Goal: Task Accomplishment & Management: Use online tool/utility

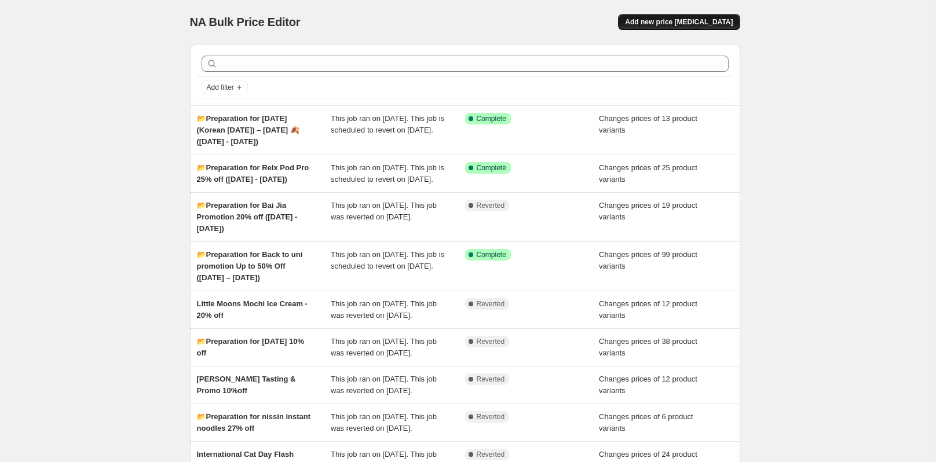
click at [696, 17] on button "Add new price [MEDICAL_DATA]" at bounding box center [679, 22] width 122 height 16
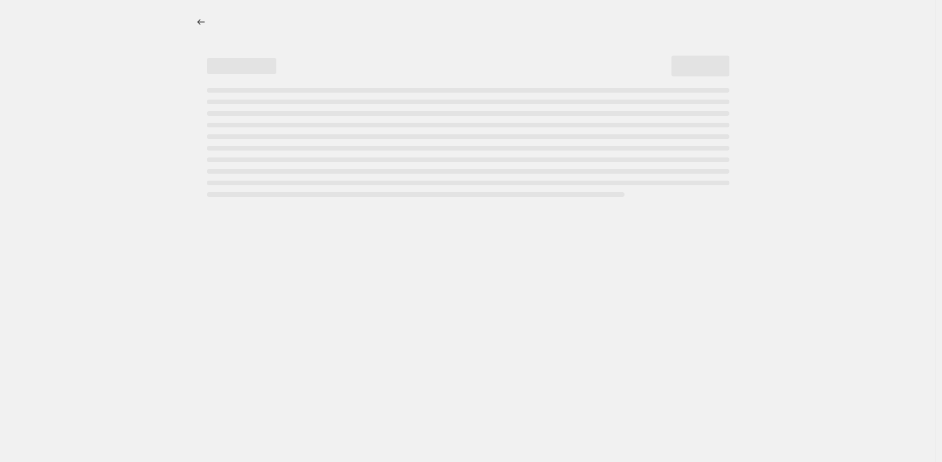
select select "percentage"
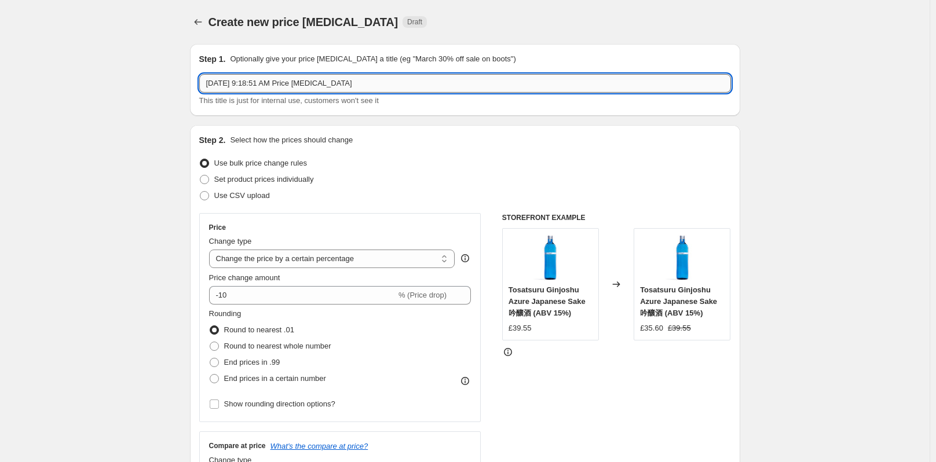
click at [320, 82] on input "Oct 3, 2025, 9:18:51 AM Price change job" at bounding box center [465, 83] width 532 height 19
drag, startPoint x: 368, startPoint y: 84, endPoint x: 72, endPoint y: 85, distance: 296.5
paste input "📂Preparation for Cha Dong Promotion"
type input "📂Preparation for Cha Dong Promotion ([DATE]-[DATE])"
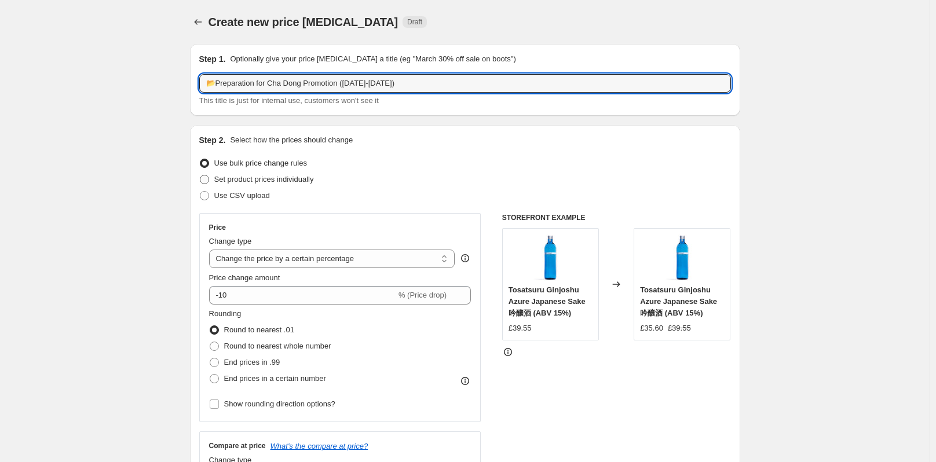
click at [209, 175] on span at bounding box center [204, 179] width 9 height 9
click at [200, 175] on input "Set product prices individually" at bounding box center [200, 175] width 1 height 1
radio input "true"
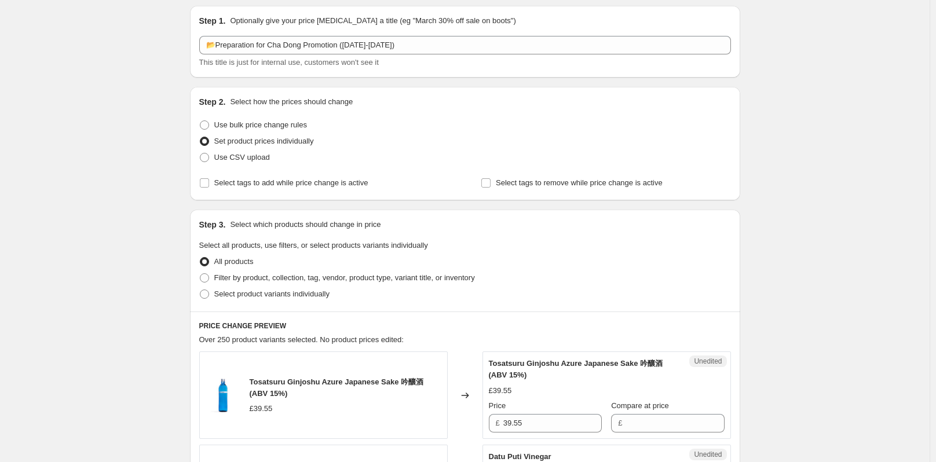
scroll to position [58, 0]
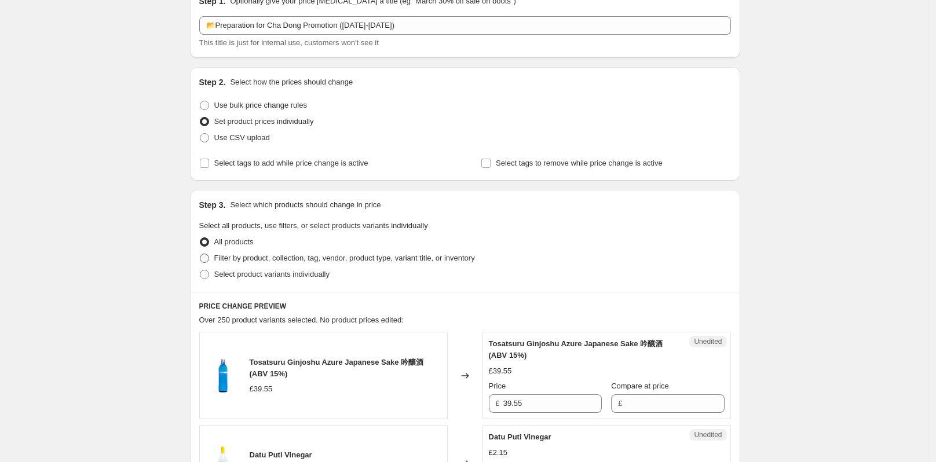
click at [208, 256] on span at bounding box center [204, 258] width 9 height 9
click at [200, 254] on input "Filter by product, collection, tag, vendor, product type, variant title, or inv…" at bounding box center [200, 254] width 1 height 1
radio input "true"
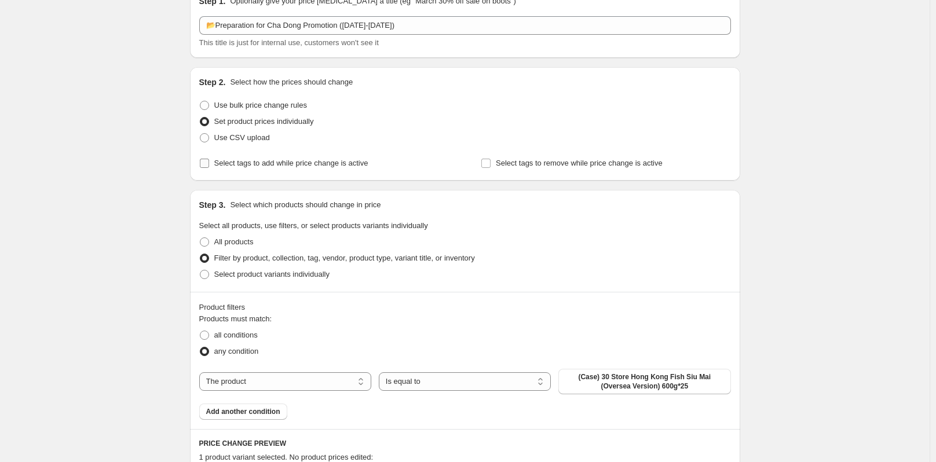
click at [209, 164] on input "Select tags to add while price change is active" at bounding box center [204, 163] width 9 height 9
checkbox input "true"
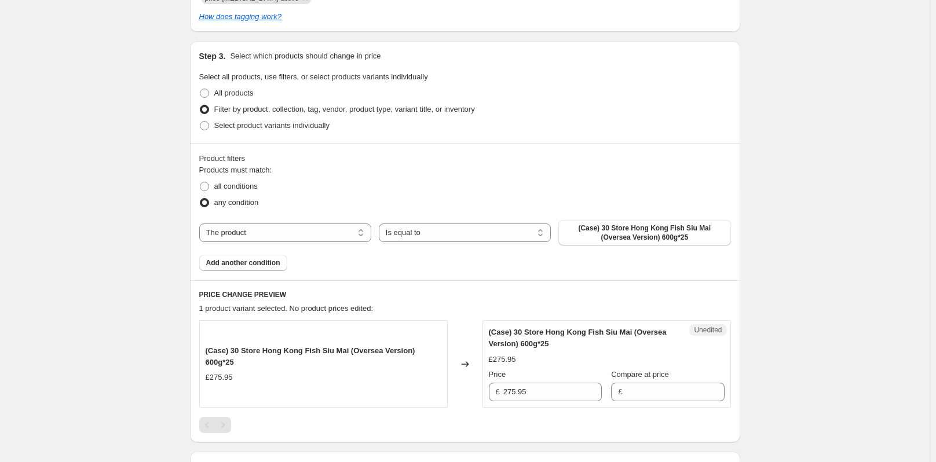
scroll to position [290, 0]
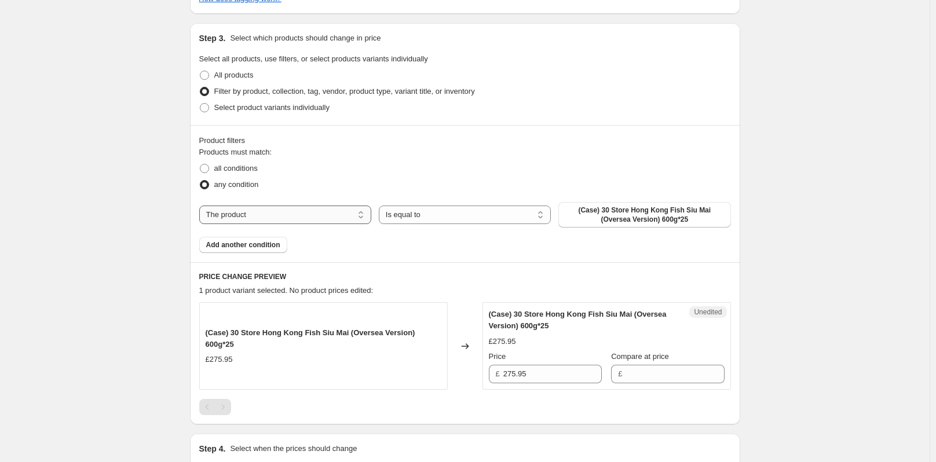
click at [303, 216] on select "The product The product's collection The product's tag The product's vendor The…" at bounding box center [285, 215] width 172 height 19
select select "collection"
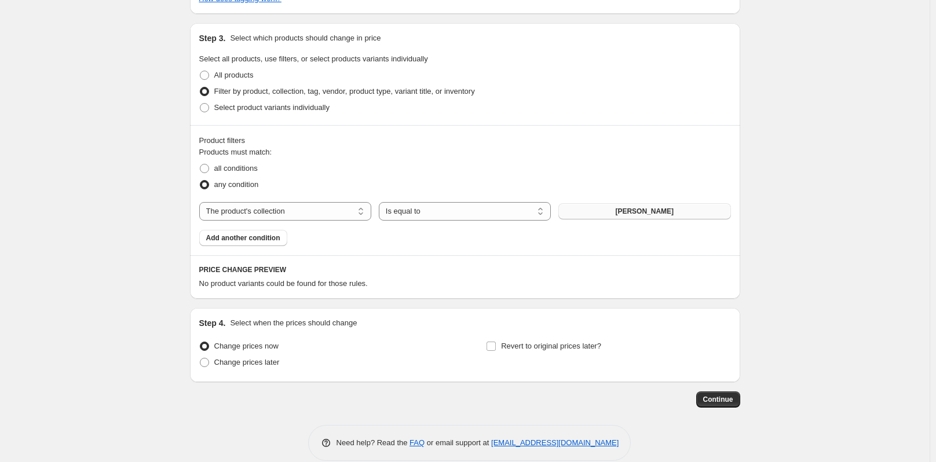
click at [639, 211] on span "[PERSON_NAME]" at bounding box center [644, 211] width 58 height 9
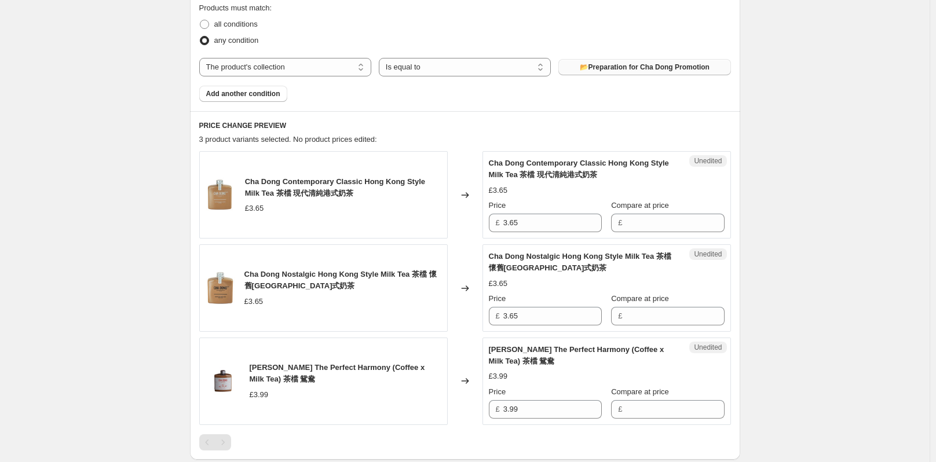
scroll to position [521, 0]
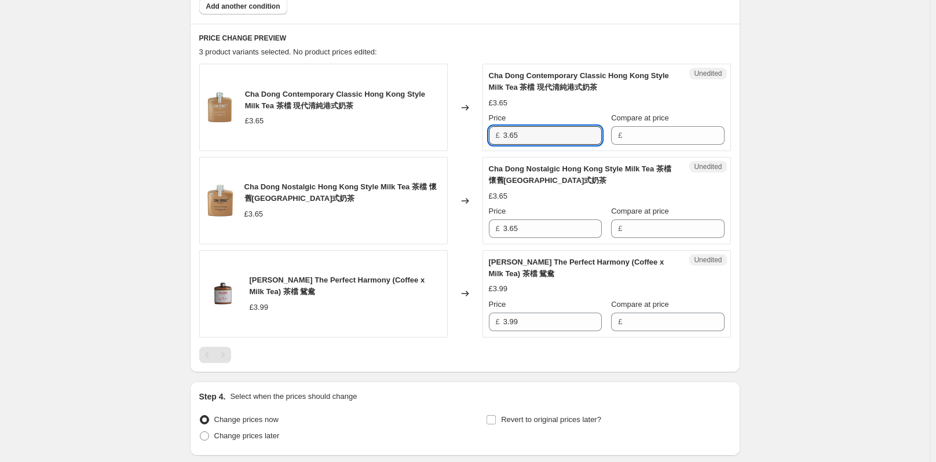
drag, startPoint x: 527, startPoint y: 139, endPoint x: 501, endPoint y: 138, distance: 25.5
click at [501, 138] on div "£ 3.65" at bounding box center [545, 135] width 113 height 19
type input "3.65"
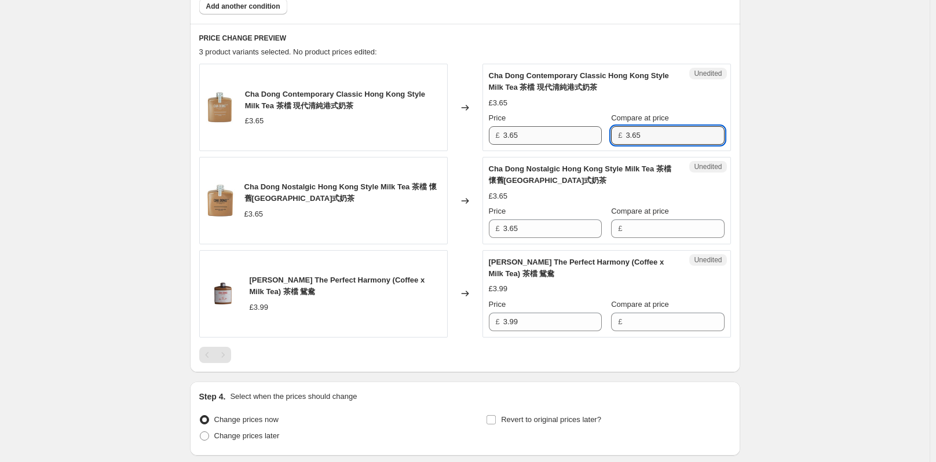
type input "3.65"
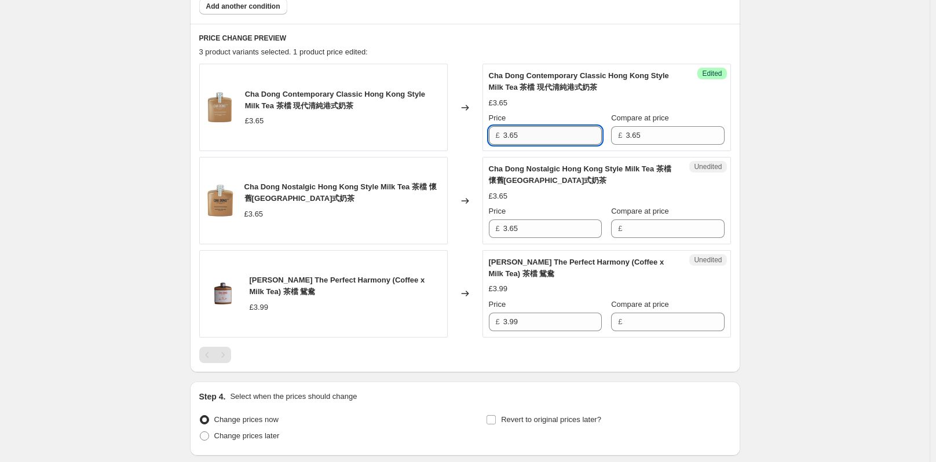
click at [580, 138] on input "3.65" at bounding box center [552, 135] width 98 height 19
drag, startPoint x: 522, startPoint y: 126, endPoint x: 504, endPoint y: 126, distance: 18.0
click at [504, 126] on div "Price £ 3.28" at bounding box center [545, 128] width 113 height 32
type input "3.28"
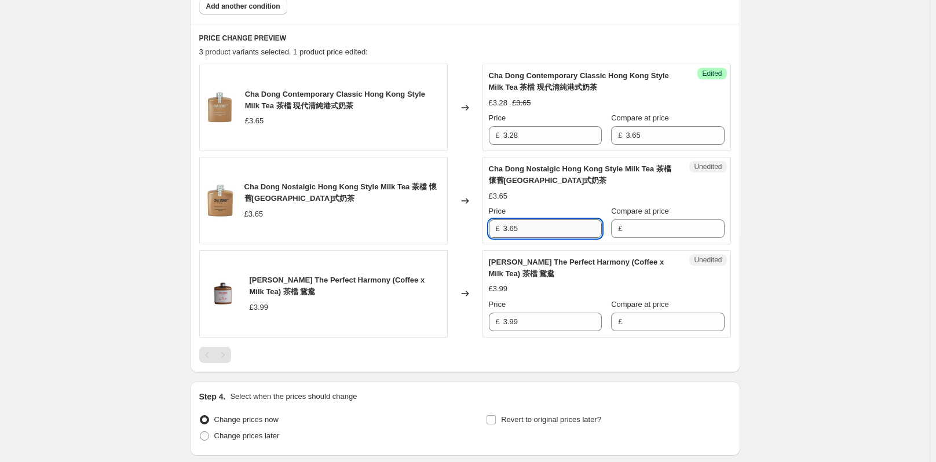
click at [546, 229] on input "3.65" at bounding box center [552, 228] width 98 height 19
drag, startPoint x: 545, startPoint y: 229, endPoint x: 503, endPoint y: 228, distance: 41.7
click at [503, 228] on div "£ 3.65" at bounding box center [545, 228] width 113 height 19
type input "3.65"
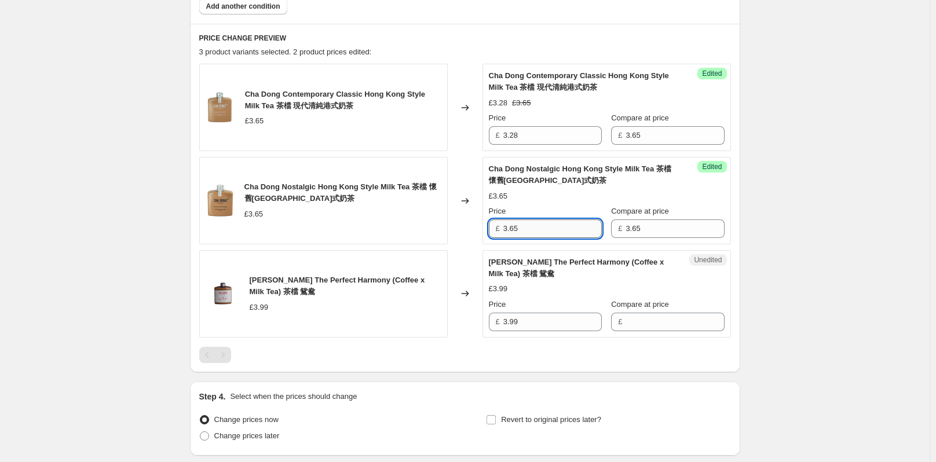
drag, startPoint x: 546, startPoint y: 226, endPoint x: 512, endPoint y: 226, distance: 33.6
click at [512, 226] on input "3.65" at bounding box center [552, 228] width 98 height 19
type input "3.28"
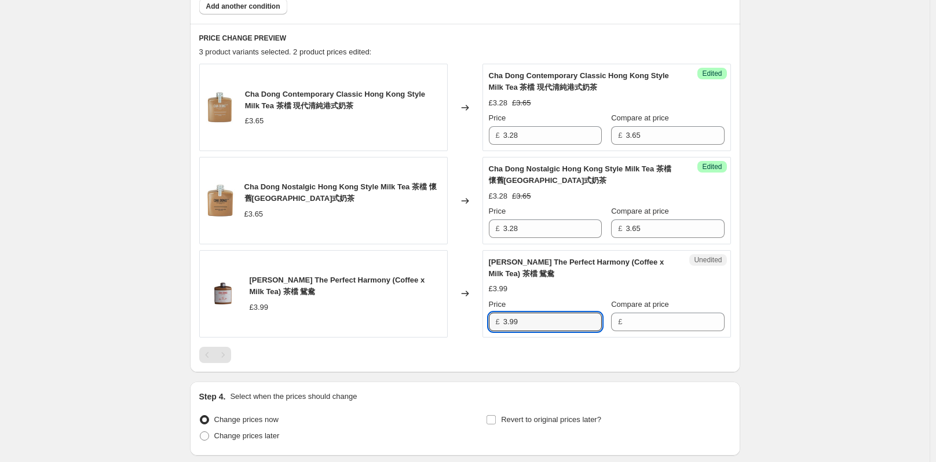
drag, startPoint x: 518, startPoint y: 316, endPoint x: 497, endPoint y: 318, distance: 20.5
click at [497, 318] on div "£ 3.99" at bounding box center [545, 322] width 113 height 19
type input "3.59"
click at [643, 327] on input "Compare at price" at bounding box center [674, 322] width 98 height 19
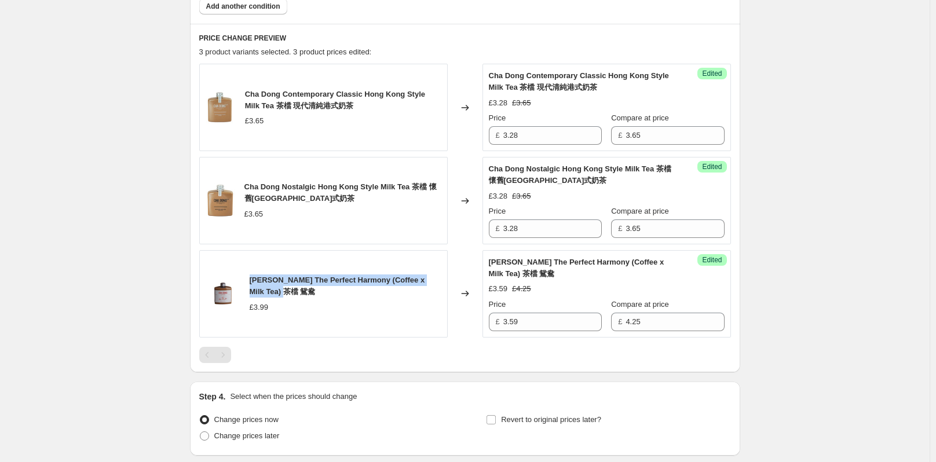
drag, startPoint x: 294, startPoint y: 288, endPoint x: 252, endPoint y: 275, distance: 43.0
click at [252, 275] on div "[PERSON_NAME] The Perfect Harmony (Coffee x Milk Tea) 茶檔 鴛鴦" at bounding box center [346, 285] width 192 height 23
copy span "[PERSON_NAME] The Perfect Harmony (Coffee x Milk Tea) 茶檔 鴛鴦"
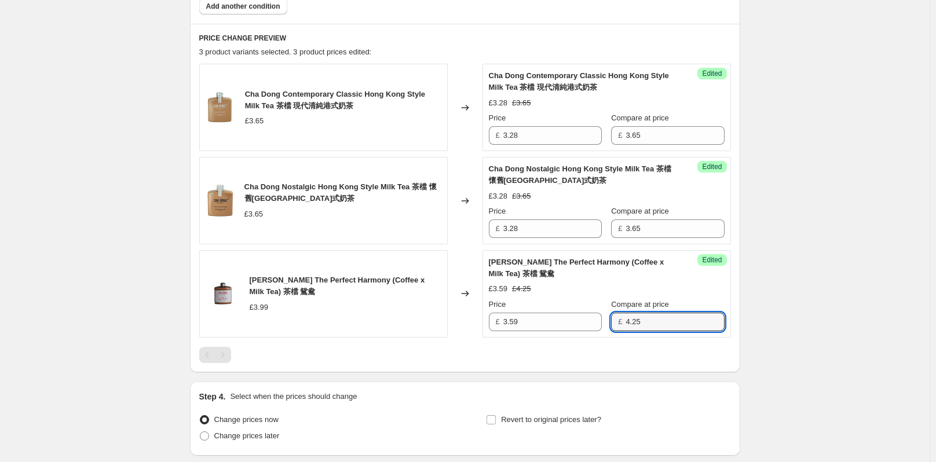
drag, startPoint x: 637, startPoint y: 321, endPoint x: 606, endPoint y: 321, distance: 31.3
click at [611, 321] on div "£ 4.25" at bounding box center [667, 322] width 113 height 19
type input "3.99"
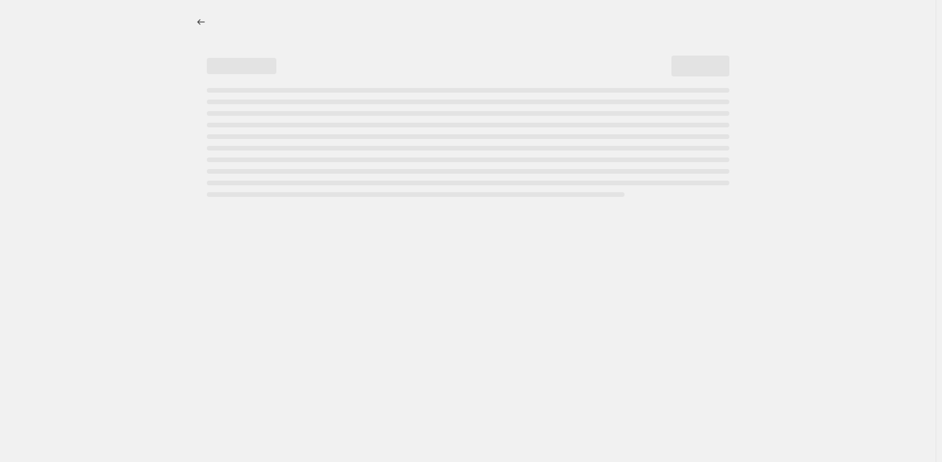
select select "percentage"
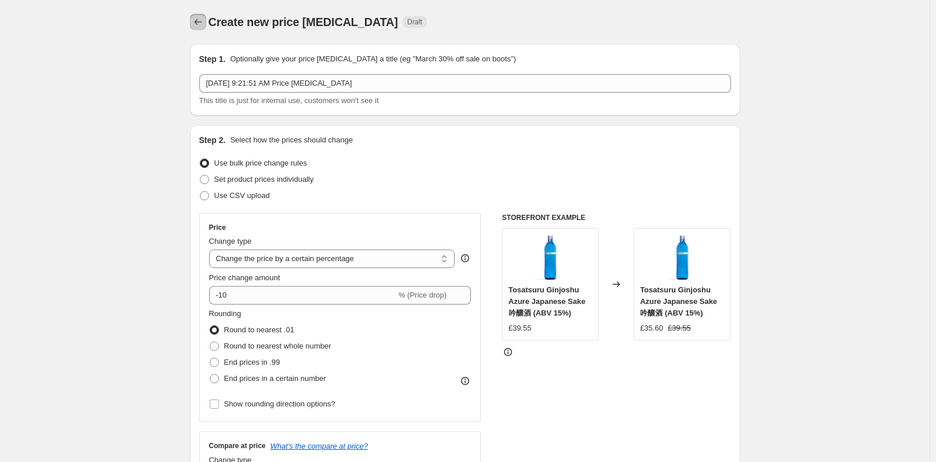
click at [206, 20] on button "Price change jobs" at bounding box center [198, 22] width 16 height 16
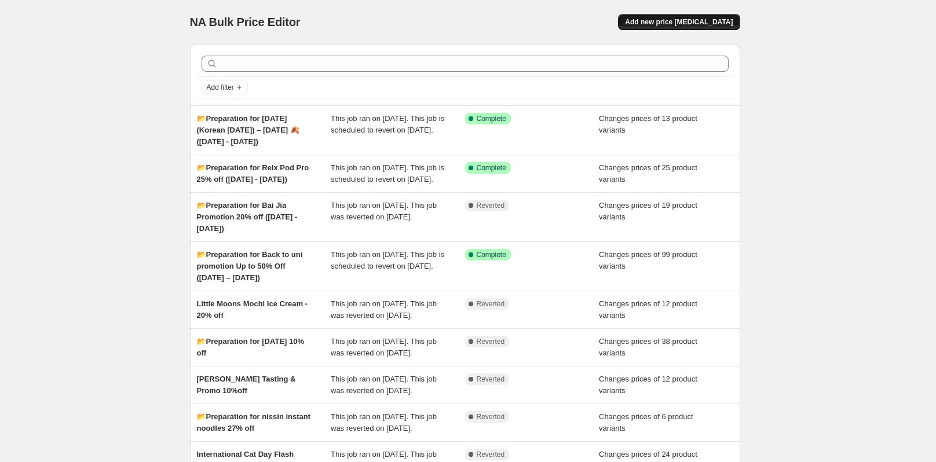
click at [667, 20] on span "Add new price [MEDICAL_DATA]" at bounding box center [679, 21] width 108 height 9
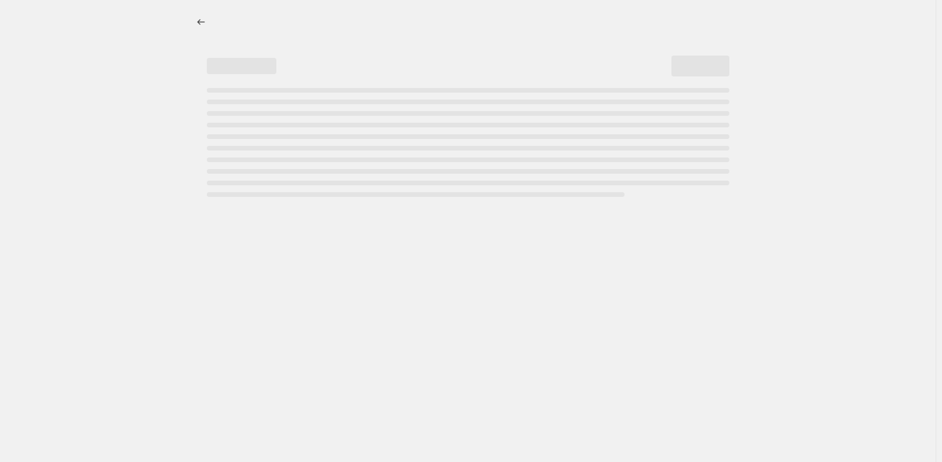
select select "percentage"
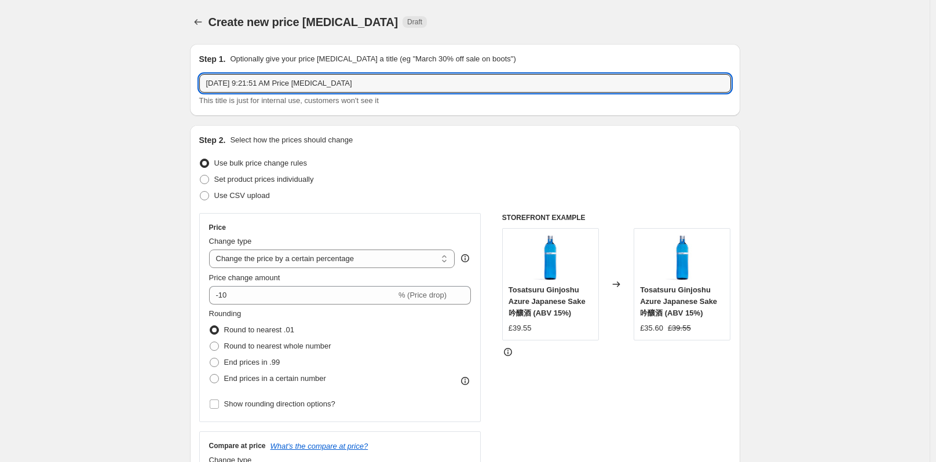
drag, startPoint x: 358, startPoint y: 88, endPoint x: 156, endPoint y: 84, distance: 202.7
paste input "[PERSON_NAME] The Perfect Harmony (Coffee x Milk Tea) 茶檔 鴛鴦"
type input "[PERSON_NAME] The Perfect Harmony (Coffee x Milk Tea) 茶檔 鴛鴦"
drag, startPoint x: 459, startPoint y: 76, endPoint x: 37, endPoint y: 41, distance: 423.0
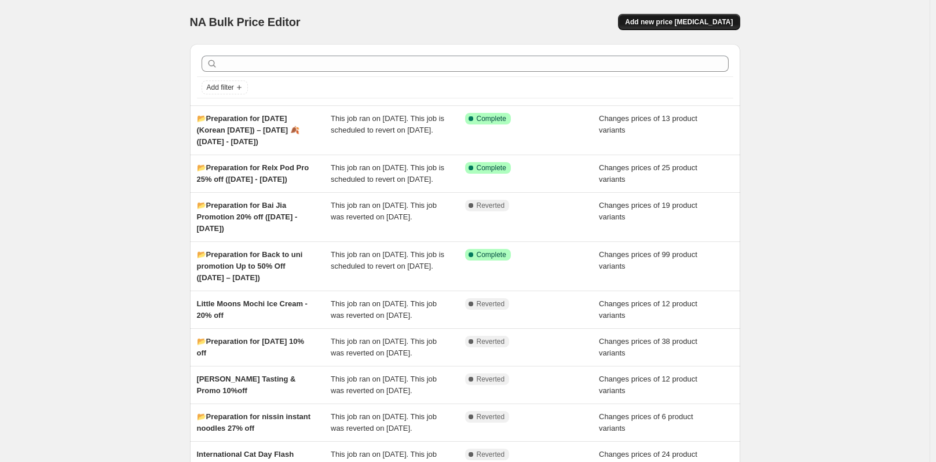
click at [677, 20] on span "Add new price [MEDICAL_DATA]" at bounding box center [679, 21] width 108 height 9
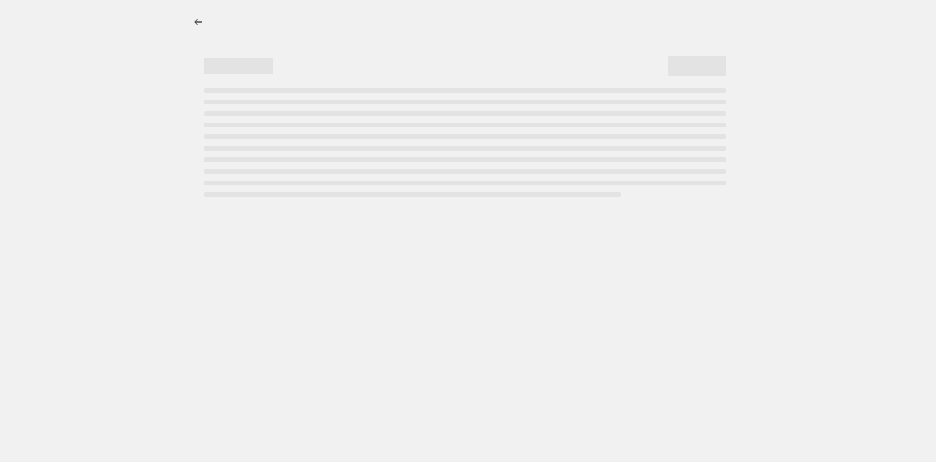
select select "percentage"
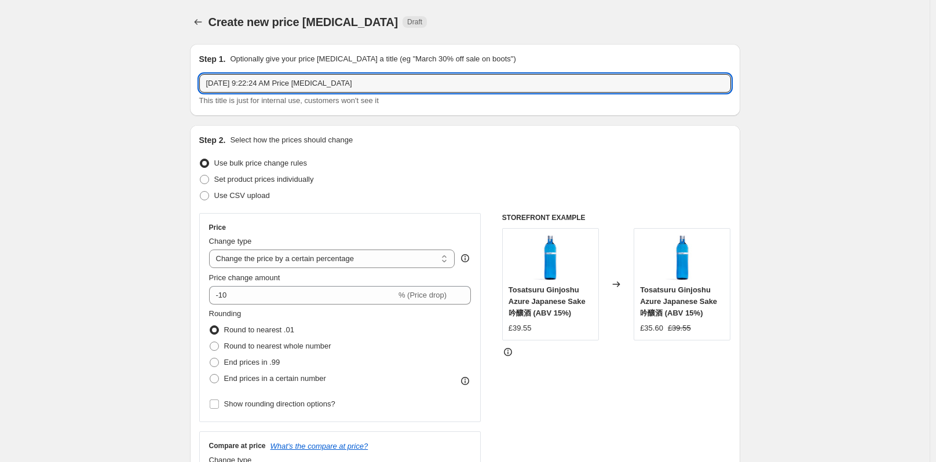
drag, startPoint x: 348, startPoint y: 85, endPoint x: 152, endPoint y: 94, distance: 196.6
paste input "📂Preparation for Cha Dong Promotion"
type input "📂Preparation for Cha Dong Promotion ([DATE]-[DATE])"
click at [420, 125] on div "Step 2. Select how the prices should change Use bulk price change rules Set pro…" at bounding box center [465, 328] width 550 height 407
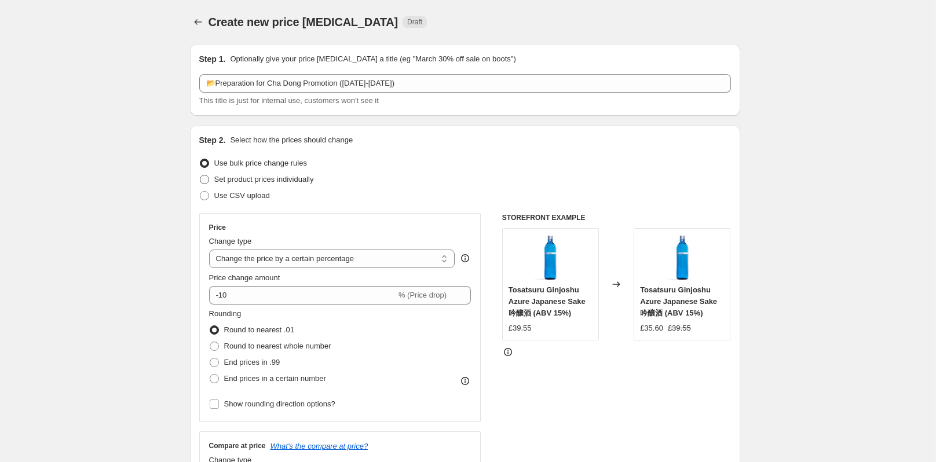
click at [209, 178] on span at bounding box center [204, 179] width 9 height 9
click at [200, 175] on input "Set product prices individually" at bounding box center [200, 175] width 1 height 1
radio input "true"
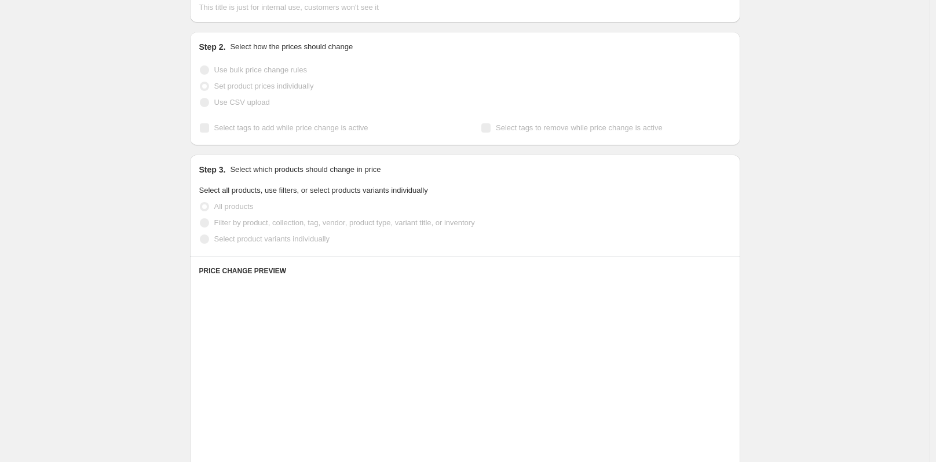
scroll to position [116, 0]
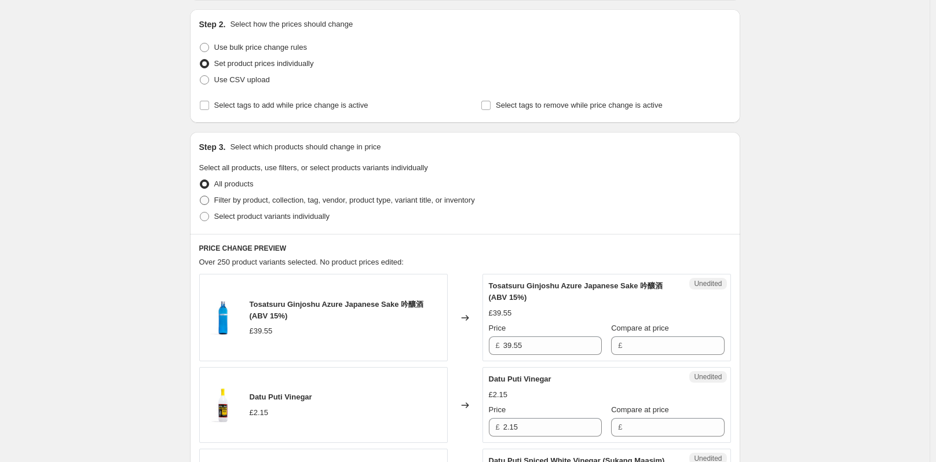
click at [208, 198] on span at bounding box center [204, 200] width 9 height 9
click at [200, 196] on input "Filter by product, collection, tag, vendor, product type, variant title, or inv…" at bounding box center [200, 196] width 1 height 1
radio input "true"
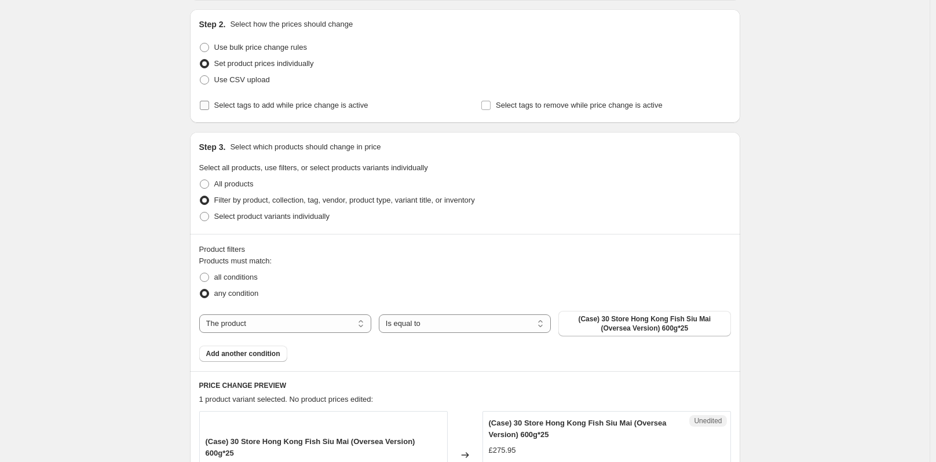
click at [209, 103] on input "Select tags to add while price change is active" at bounding box center [204, 105] width 9 height 9
checkbox input "true"
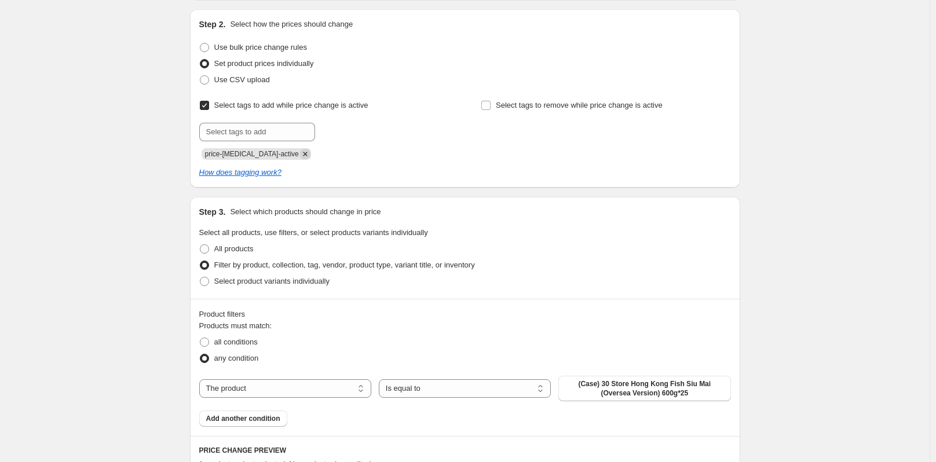
click at [300, 156] on icon "Remove price-change-job-active" at bounding box center [305, 154] width 10 height 10
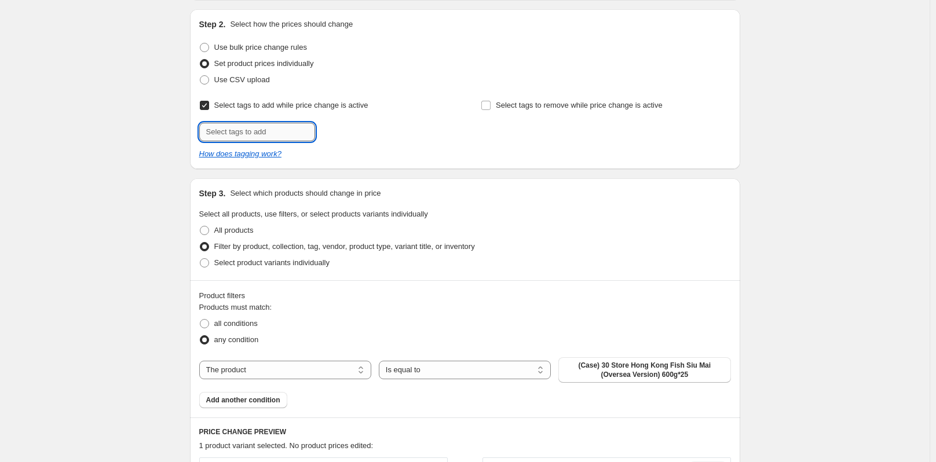
click at [276, 134] on input "text" at bounding box center [257, 132] width 116 height 19
paste input "Super Saver"
type input "Super Saver"
click at [362, 136] on button "Add Super Saver" at bounding box center [353, 131] width 70 height 16
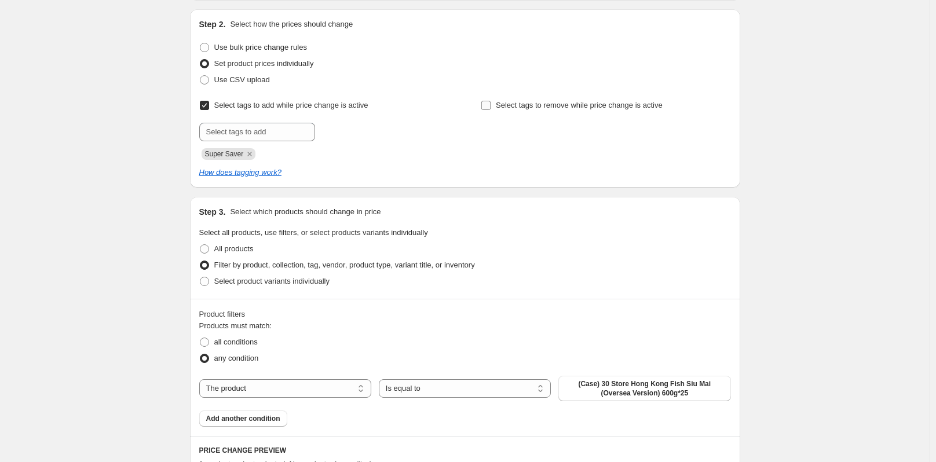
click at [490, 102] on input "Select tags to remove while price change is active" at bounding box center [485, 105] width 9 height 9
checkbox input "true"
click at [512, 133] on input "text" at bounding box center [539, 132] width 116 height 19
paste input "Super Saver"
type input "Super Saver"
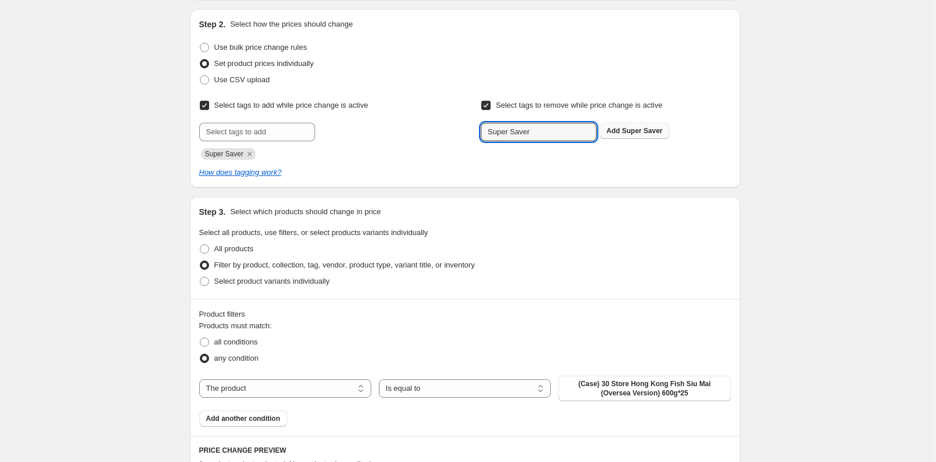
click at [634, 133] on span "Super Saver" at bounding box center [642, 131] width 41 height 8
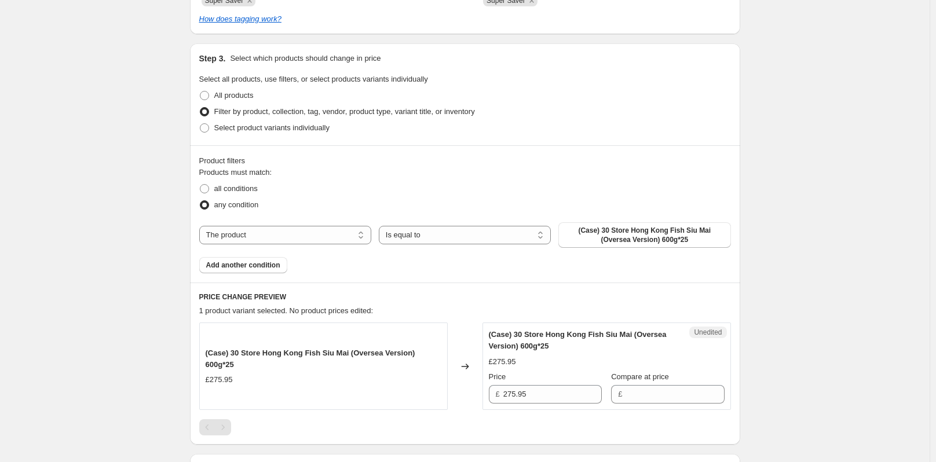
scroll to position [347, 0]
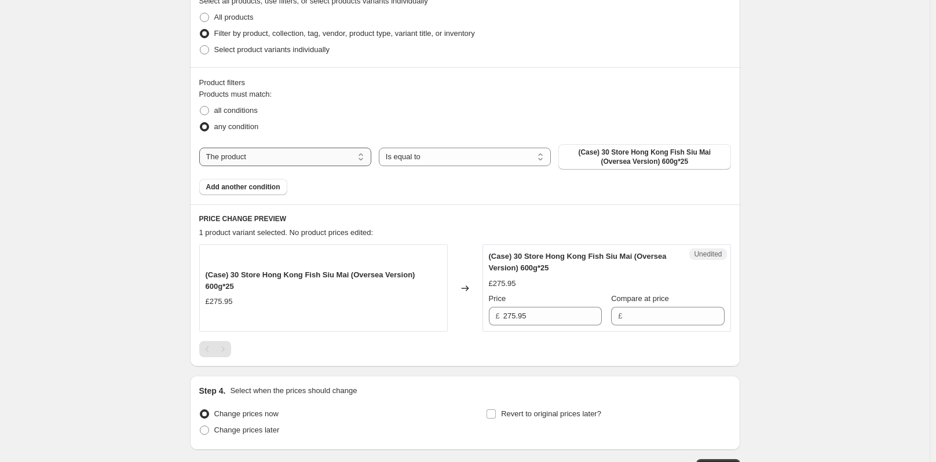
click at [323, 160] on select "The product The product's collection The product's tag The product's vendor The…" at bounding box center [285, 157] width 172 height 19
select select "collection"
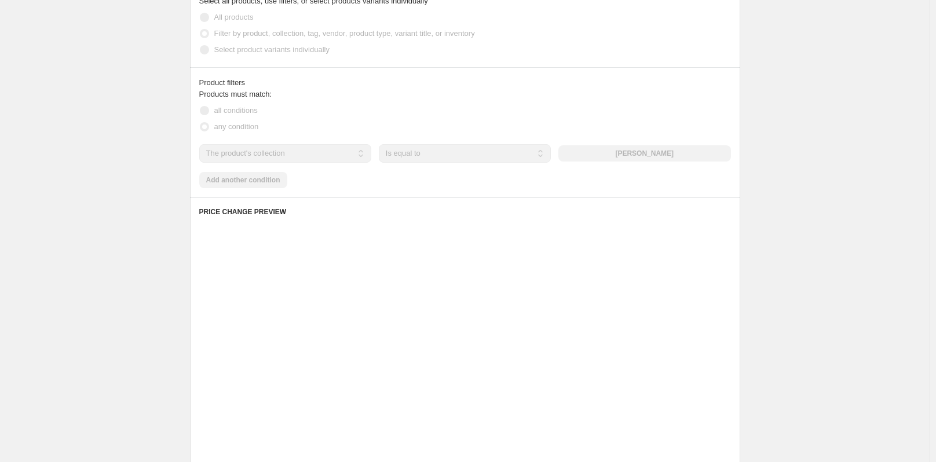
scroll to position [306, 0]
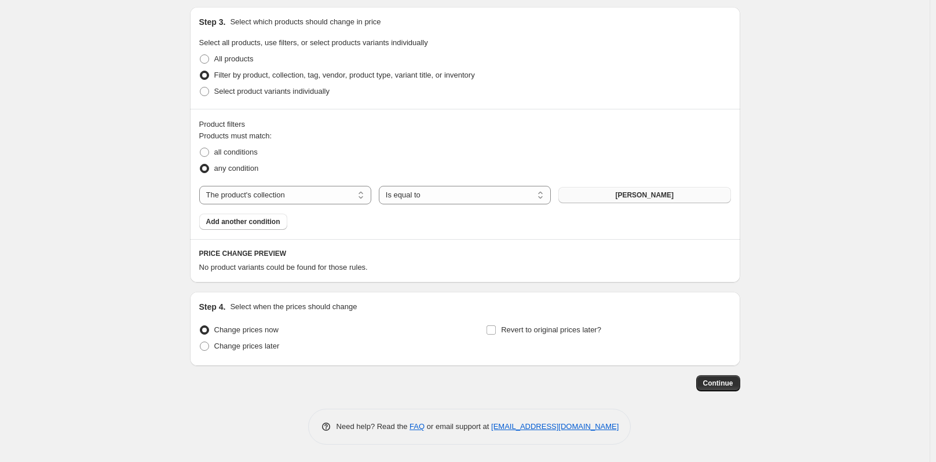
click at [621, 193] on span "[PERSON_NAME]" at bounding box center [644, 195] width 58 height 9
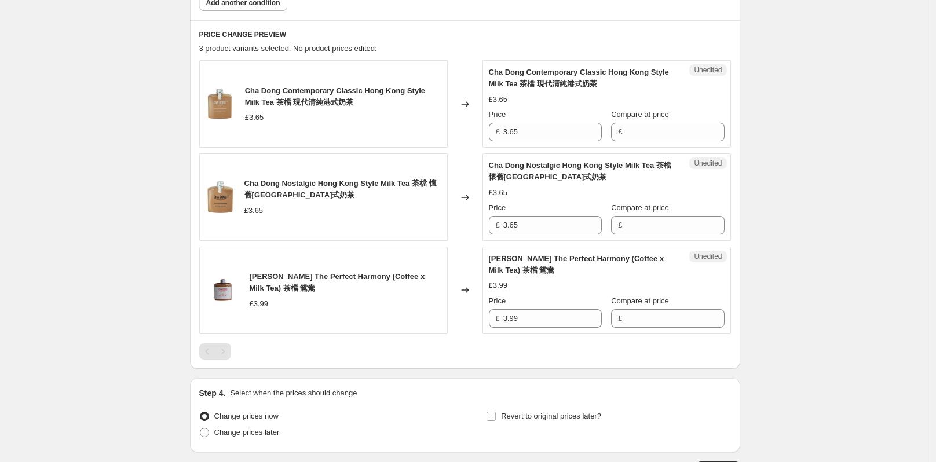
scroll to position [537, 0]
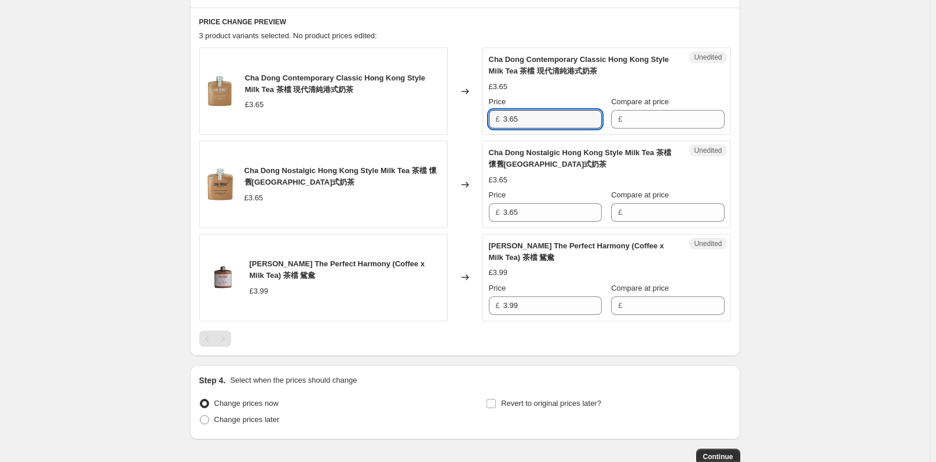
drag, startPoint x: 528, startPoint y: 120, endPoint x: 505, endPoint y: 120, distance: 22.6
click at [505, 120] on div "£ 3.65" at bounding box center [545, 119] width 113 height 19
type input "3.65"
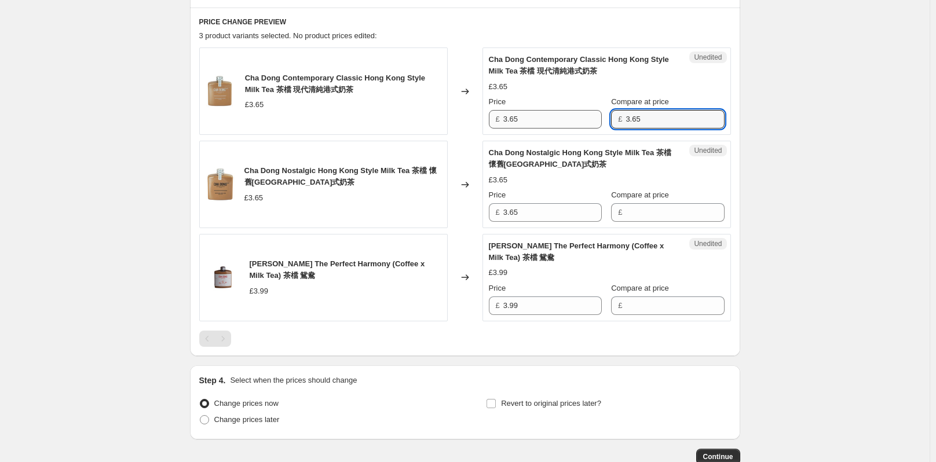
type input "3.65"
click at [581, 116] on input "3.65" at bounding box center [552, 119] width 98 height 19
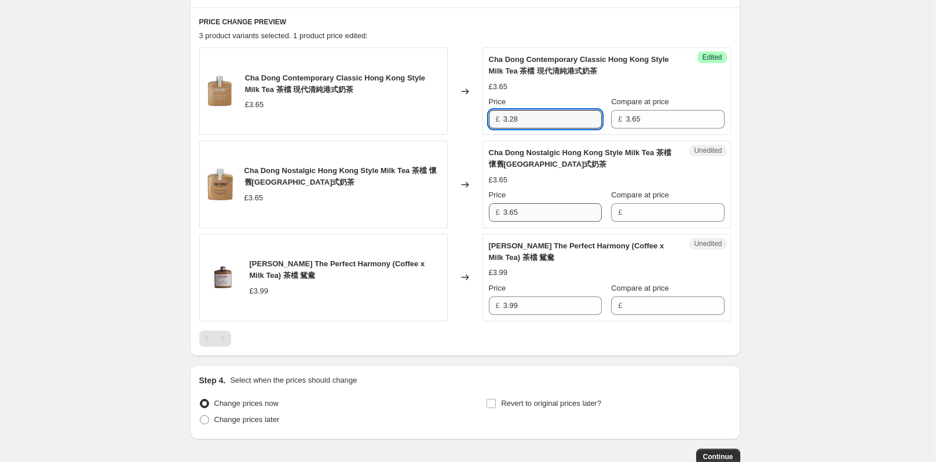
type input "3.28"
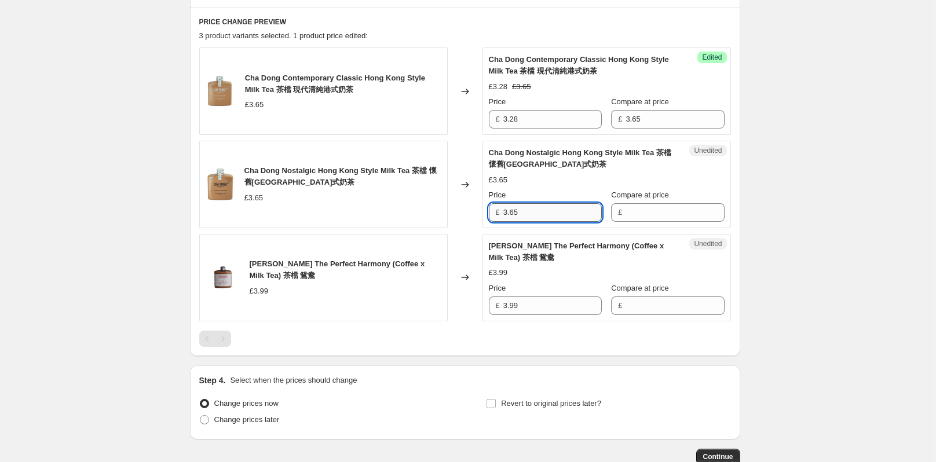
drag, startPoint x: 533, startPoint y: 209, endPoint x: 506, endPoint y: 213, distance: 27.5
click at [503, 213] on div "£ 3.65" at bounding box center [545, 212] width 113 height 19
type input "3.65"
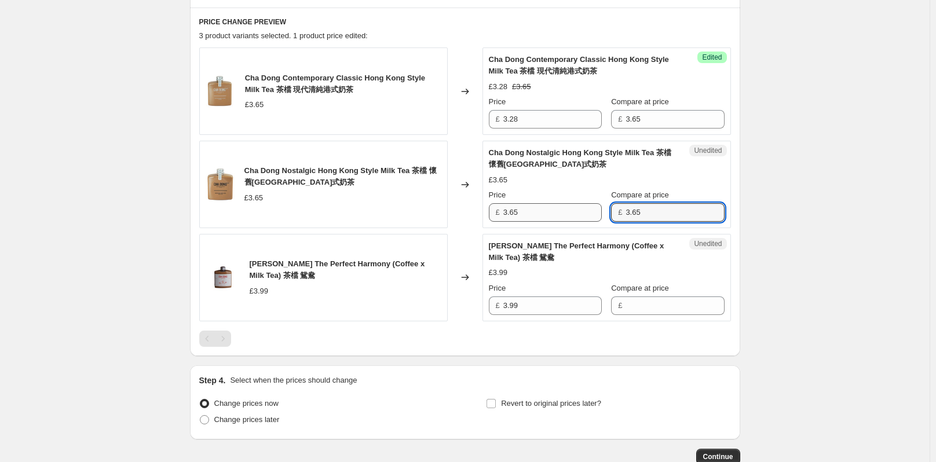
type input "3.65"
click at [548, 208] on input "3.65" at bounding box center [552, 212] width 98 height 19
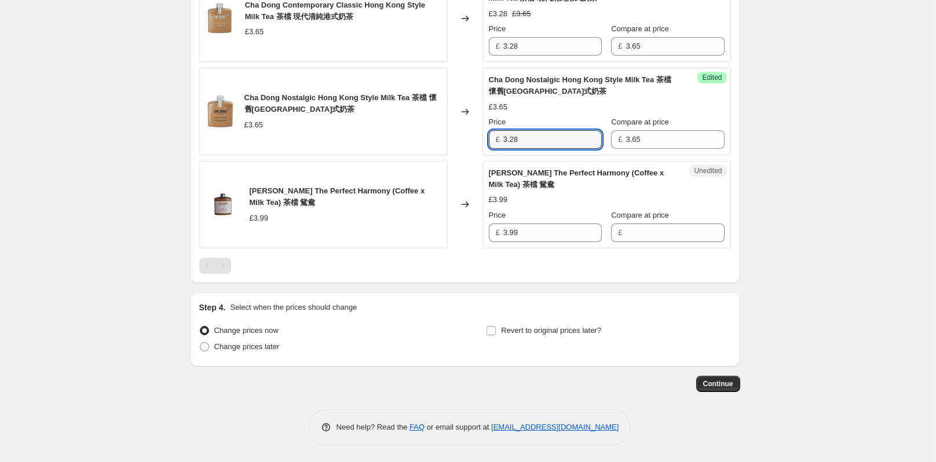
scroll to position [611, 0]
type input "3.28"
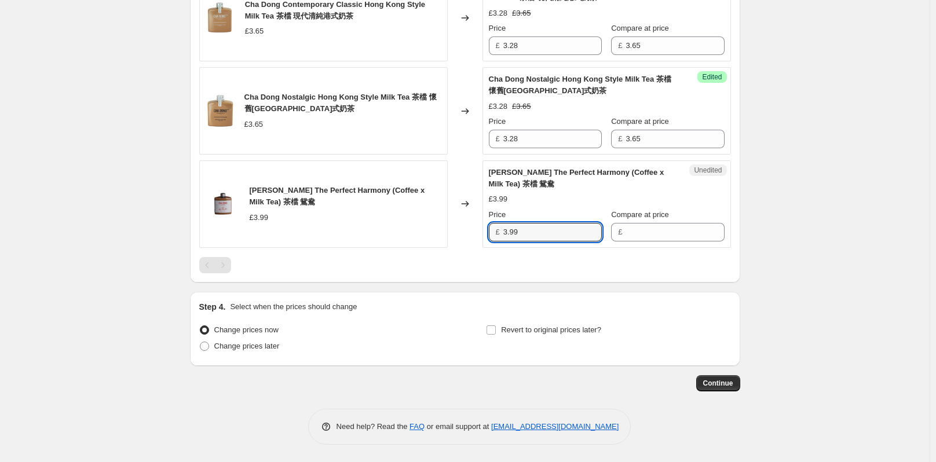
drag, startPoint x: 530, startPoint y: 232, endPoint x: 501, endPoint y: 232, distance: 29.0
click at [501, 232] on div "£ 3.99" at bounding box center [545, 232] width 113 height 19
type input "3.99"
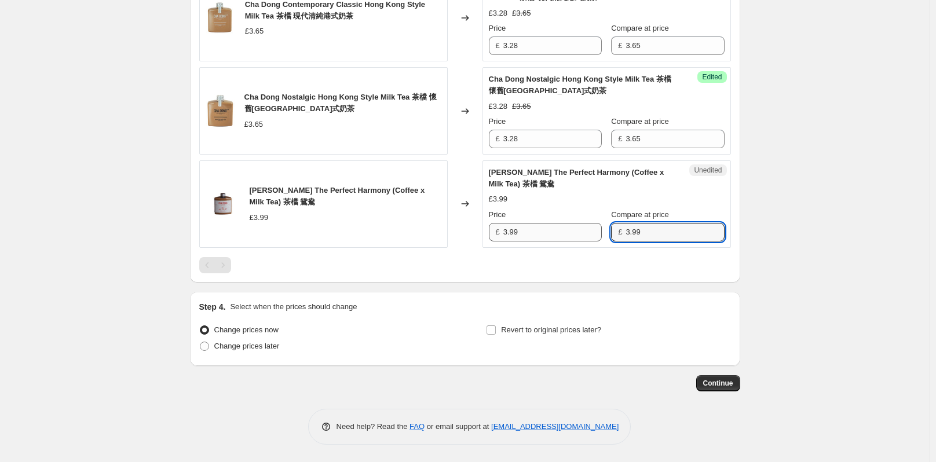
type input "3.99"
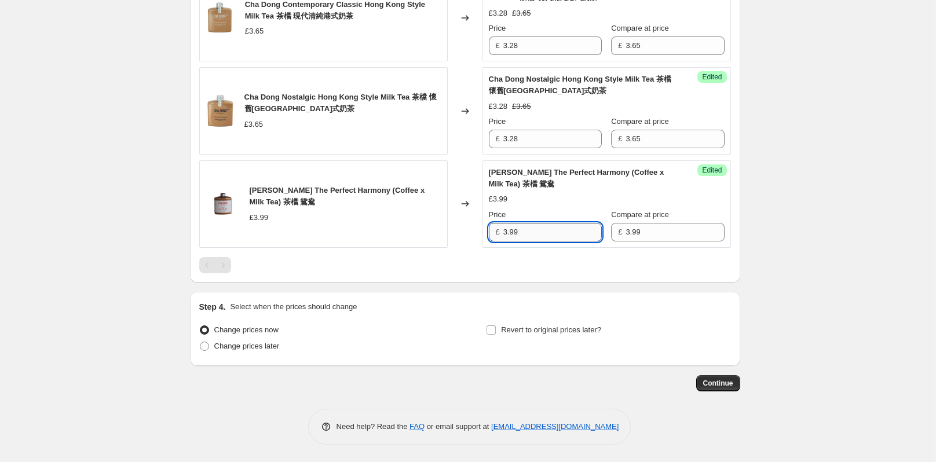
click at [561, 229] on input "3.99" at bounding box center [552, 232] width 98 height 19
type input "3.59"
click at [209, 350] on span at bounding box center [204, 346] width 9 height 9
click at [200, 342] on input "Change prices later" at bounding box center [200, 342] width 1 height 1
radio input "true"
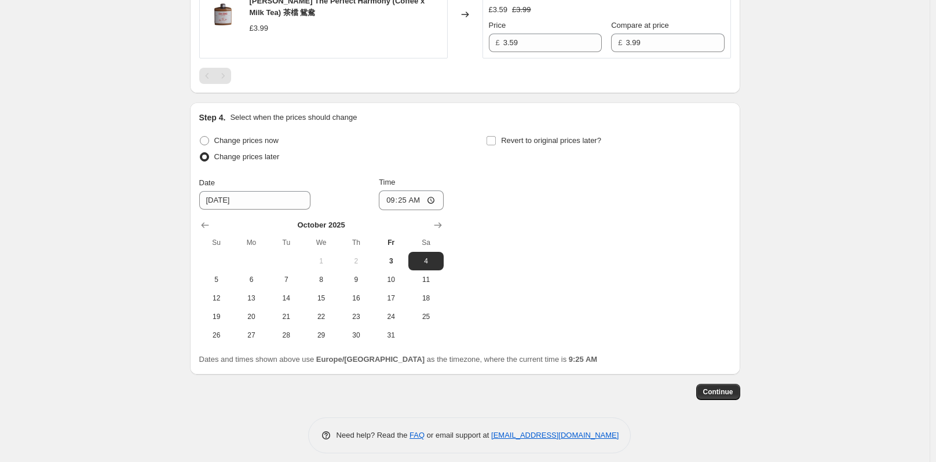
scroll to position [809, 0]
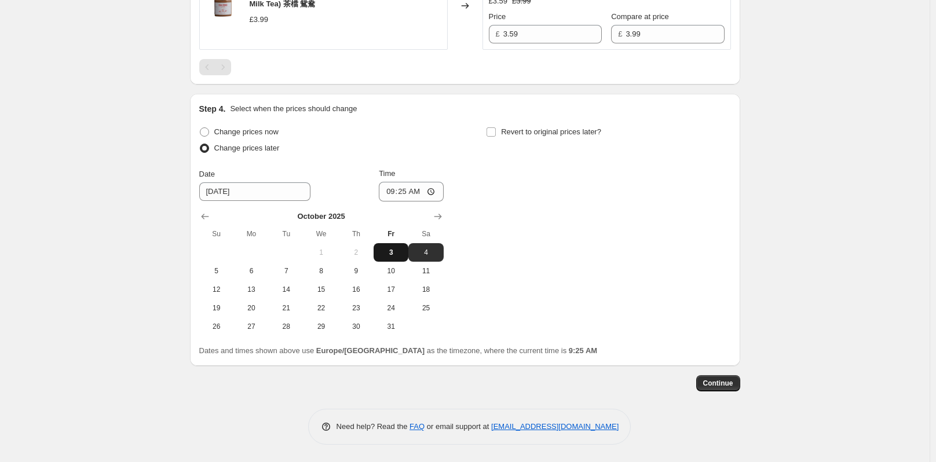
click at [397, 257] on button "3" at bounding box center [391, 252] width 35 height 19
type input "[DATE]"
click at [496, 129] on input "Revert to original prices later?" at bounding box center [490, 131] width 9 height 9
checkbox input "true"
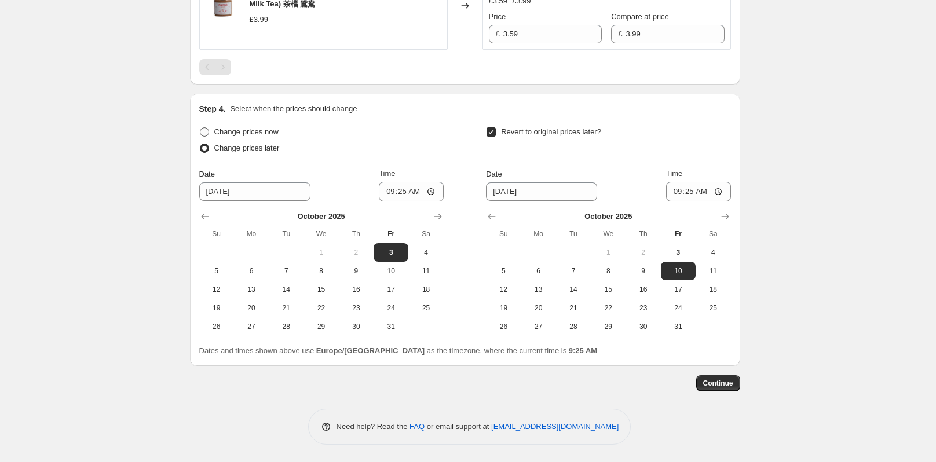
click at [209, 131] on span at bounding box center [204, 131] width 9 height 9
click at [200, 128] on input "Change prices now" at bounding box center [200, 127] width 1 height 1
radio input "true"
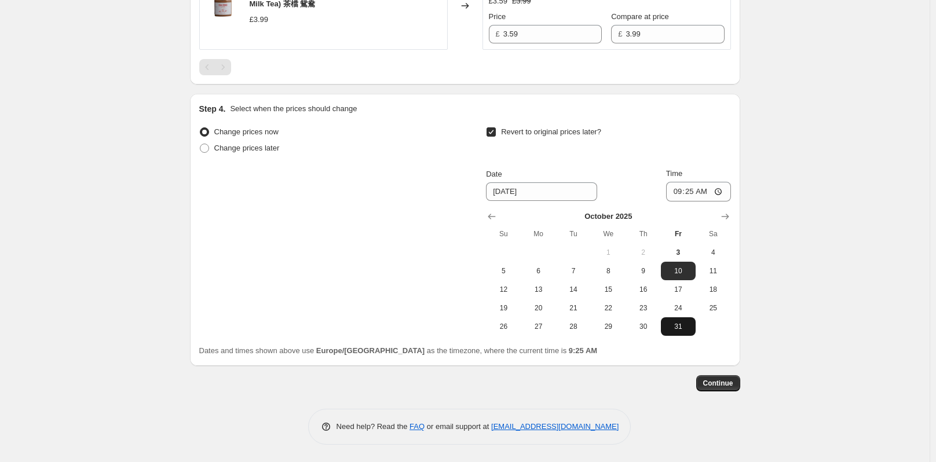
click at [683, 330] on span "31" at bounding box center [677, 326] width 25 height 9
type input "[DATE]"
click at [705, 192] on input "09:25" at bounding box center [698, 192] width 65 height 20
click at [697, 192] on input "09:59" at bounding box center [698, 192] width 65 height 20
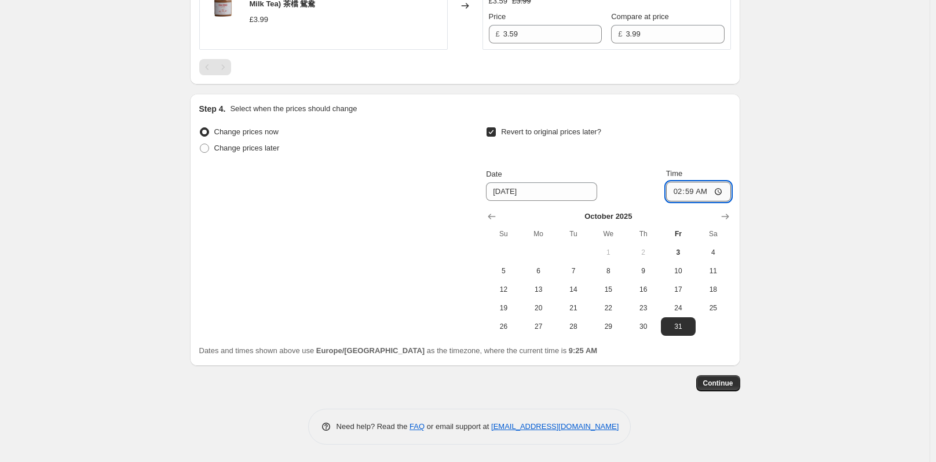
type input "23:59"
click at [727, 376] on button "Continue" at bounding box center [718, 383] width 44 height 16
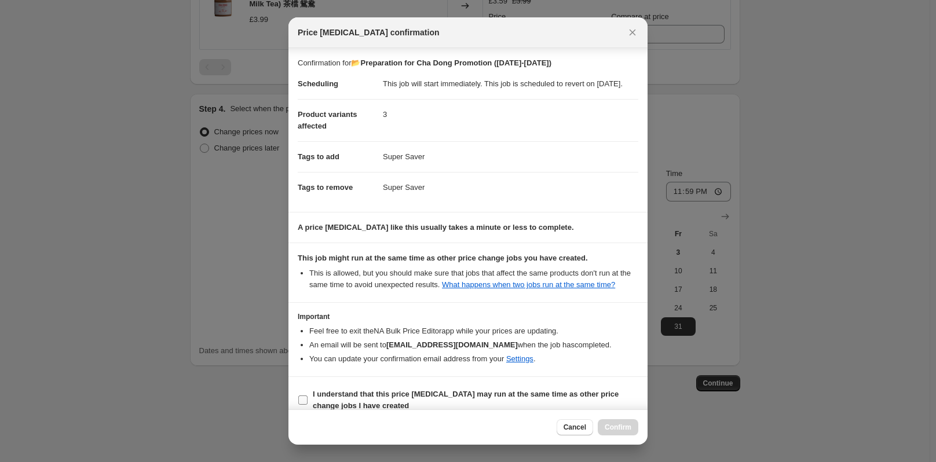
scroll to position [25, 0]
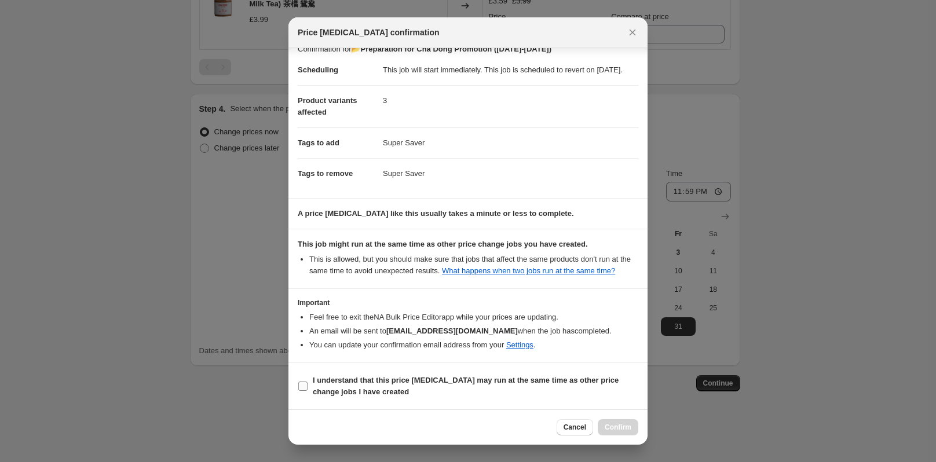
click at [304, 387] on input "I understand that this price [MEDICAL_DATA] may run at the same time as other p…" at bounding box center [302, 386] width 9 height 9
checkbox input "true"
click at [617, 426] on span "Confirm" at bounding box center [618, 427] width 27 height 9
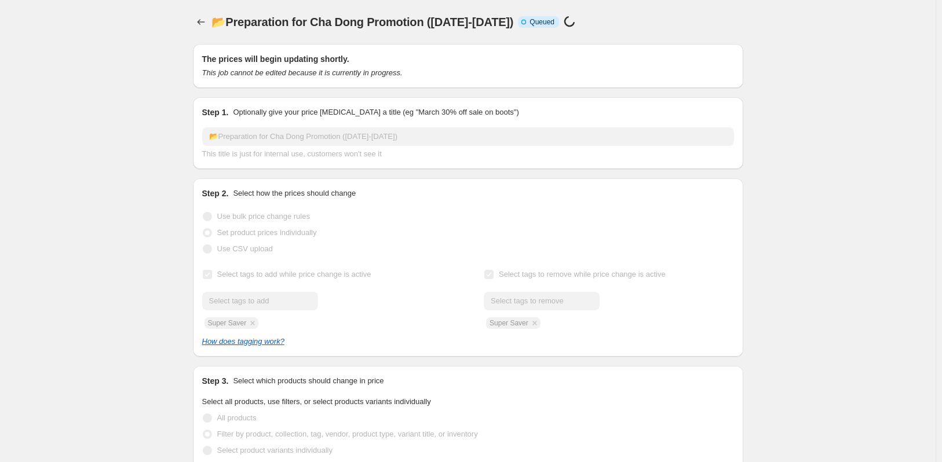
select select "collection"
